Goal: Check status

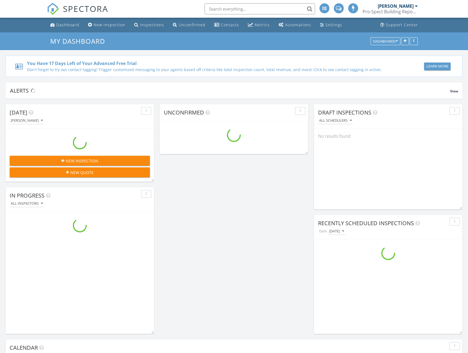
scroll to position [567, 477]
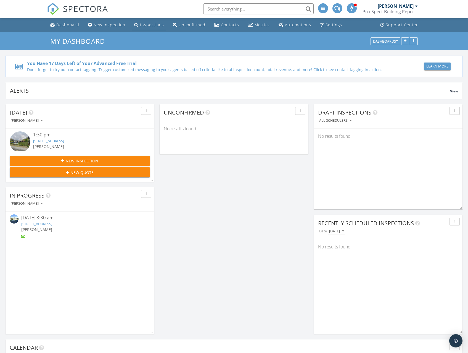
click at [144, 24] on div "Inspections" at bounding box center [152, 24] width 24 height 5
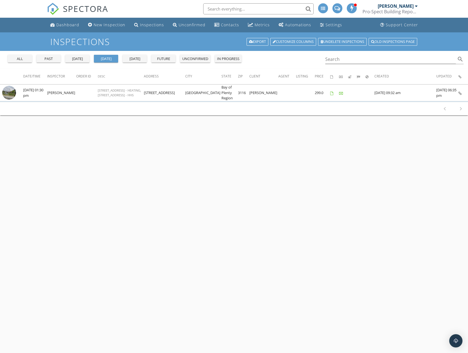
click at [77, 61] on div "yesterday" at bounding box center [77, 59] width 20 height 6
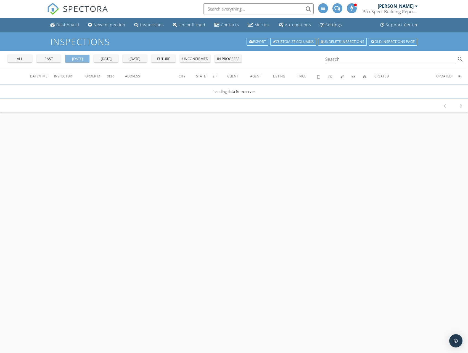
click at [43, 59] on div "past" at bounding box center [49, 59] width 20 height 6
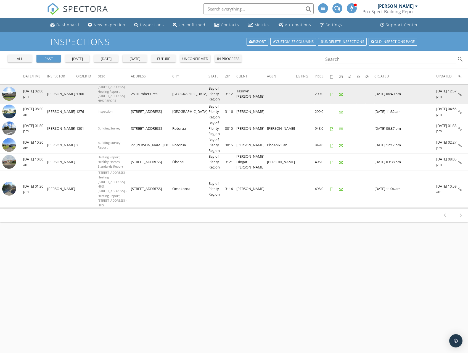
click at [11, 93] on img at bounding box center [9, 94] width 14 height 14
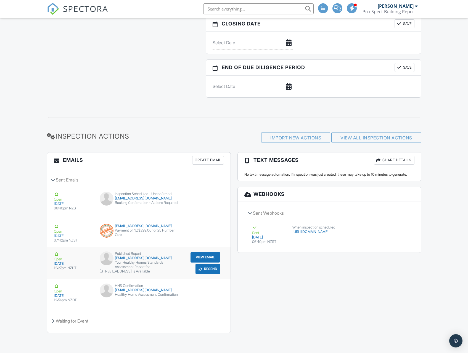
click at [202, 253] on button "View Email" at bounding box center [206, 257] width 30 height 11
